Goal: Information Seeking & Learning: Understand process/instructions

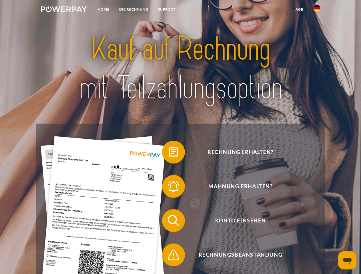
click at [64, 10] on img at bounding box center [64, 9] width 46 height 6
click at [317, 10] on img at bounding box center [316, 8] width 7 height 7
click at [299, 9] on link "agb" at bounding box center [300, 9] width 18 height 10
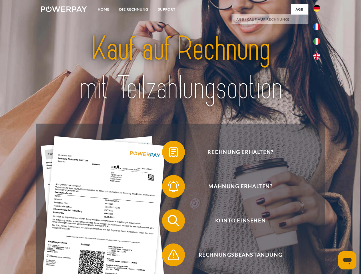
click at [169, 153] on span at bounding box center [165, 152] width 29 height 29
click at [169, 188] on span at bounding box center [165, 186] width 29 height 29
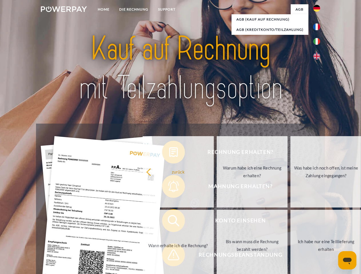
click at [217, 222] on link "Bis wann muss die Rechnung bezahlt werden?" at bounding box center [252, 245] width 71 height 71
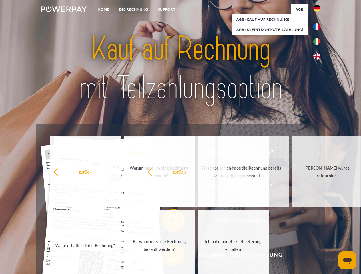
click at [169, 256] on span at bounding box center [165, 255] width 29 height 29
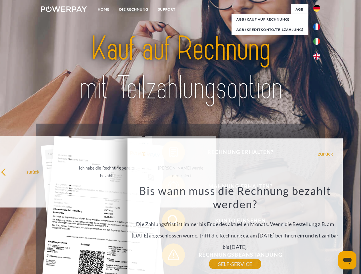
click at [347, 261] on icon "Messaging-Fenster öffnen" at bounding box center [347, 261] width 9 height 7
